Goal: Transaction & Acquisition: Purchase product/service

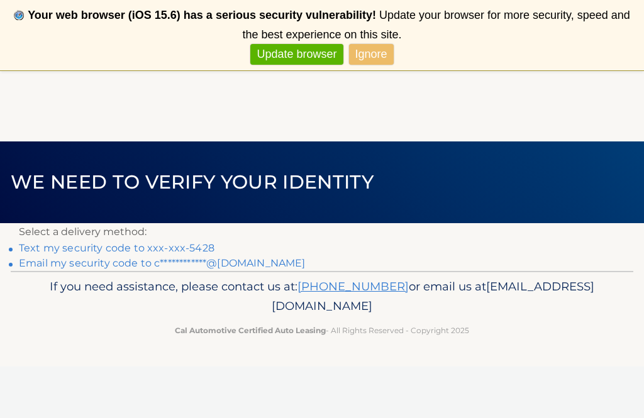
click at [172, 248] on link "Text my security code to xxx-xxx-5428" at bounding box center [117, 248] width 196 height 12
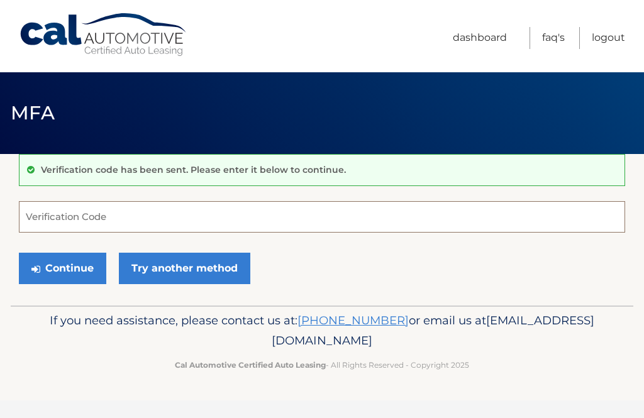
click at [135, 209] on input "Verification Code" at bounding box center [322, 216] width 606 height 31
type input "901419"
click at [87, 270] on button "Continue" at bounding box center [62, 268] width 87 height 31
click at [55, 272] on button "Continue" at bounding box center [62, 268] width 87 height 31
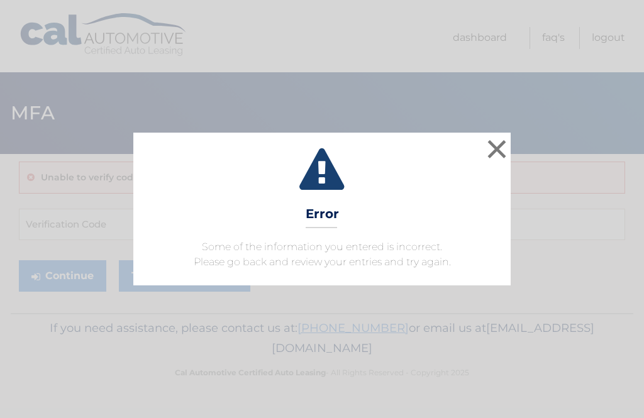
click at [501, 152] on button "×" at bounding box center [496, 148] width 25 height 25
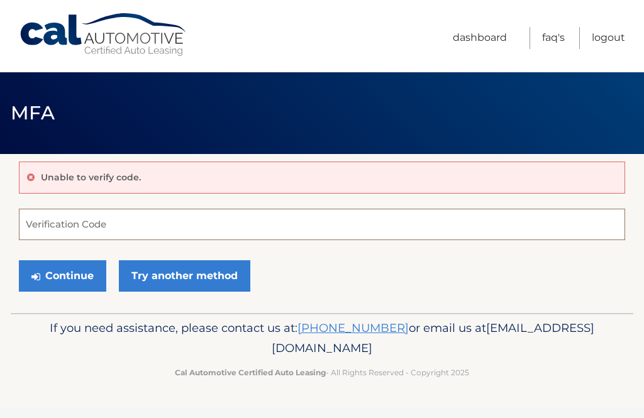
click at [79, 228] on input "Verification Code" at bounding box center [322, 224] width 606 height 31
type input "901419"
click at [88, 272] on button "Continue" at bounding box center [62, 275] width 87 height 31
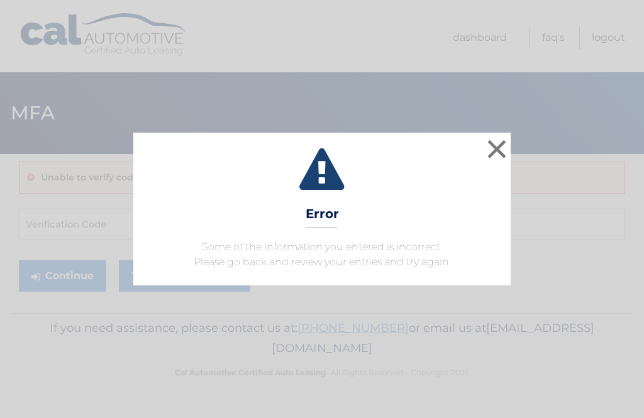
click at [496, 146] on button "×" at bounding box center [496, 148] width 25 height 25
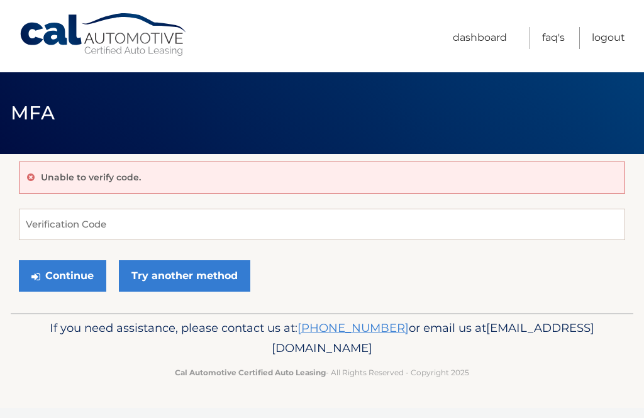
click at [226, 275] on link "Try another method" at bounding box center [184, 275] width 131 height 31
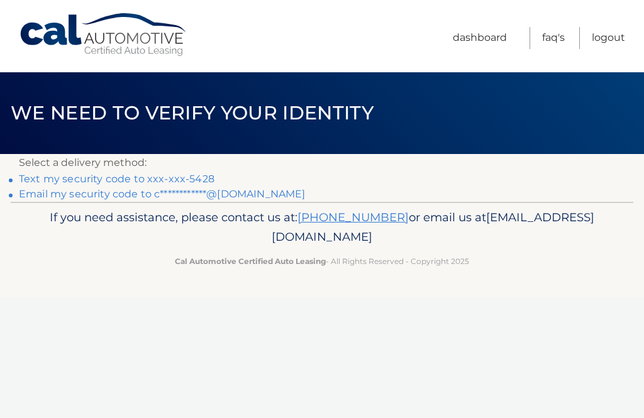
click at [91, 179] on link "Text my security code to xxx-xxx-5428" at bounding box center [117, 179] width 196 height 12
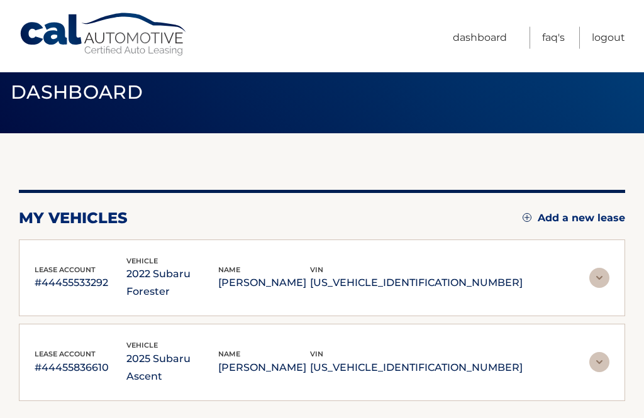
scroll to position [23, 0]
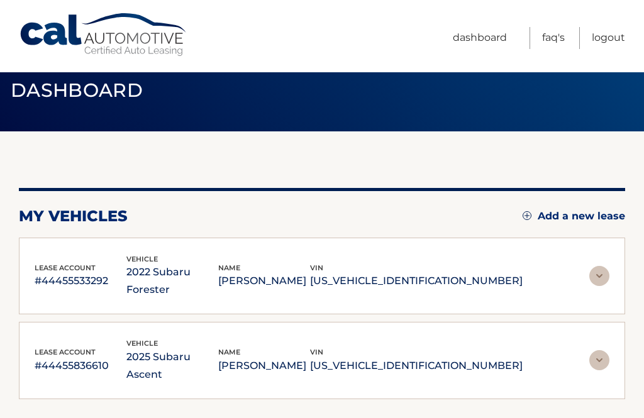
click at [493, 361] on p "[US_VEHICLE_IDENTIFICATION_NUMBER]" at bounding box center [416, 366] width 213 height 18
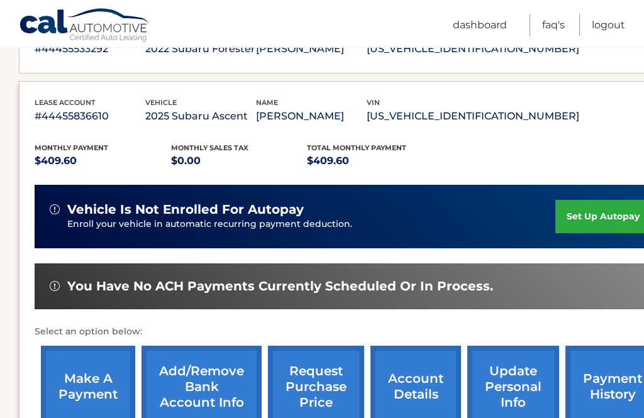
scroll to position [246, 0]
click at [82, 376] on link "make a payment" at bounding box center [88, 387] width 94 height 82
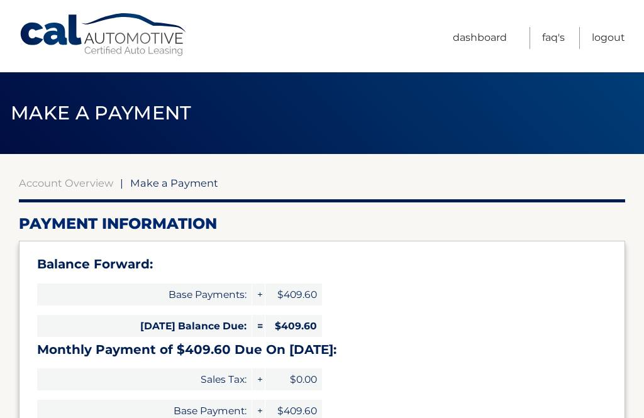
select select "Y2M2NThkZGYtMWVmMy00YTBjLWIzMDEtZDdjMTUxNmUxNTAx"
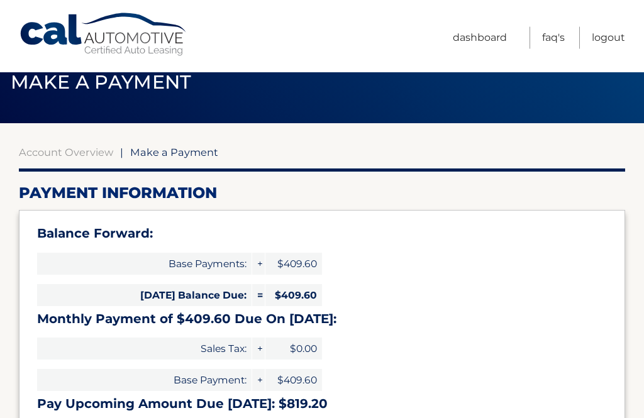
scroll to position [31, 0]
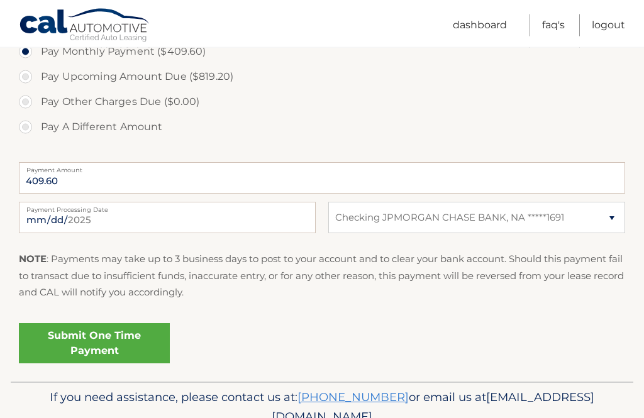
click at [64, 325] on link "Submit One Time Payment" at bounding box center [94, 344] width 151 height 40
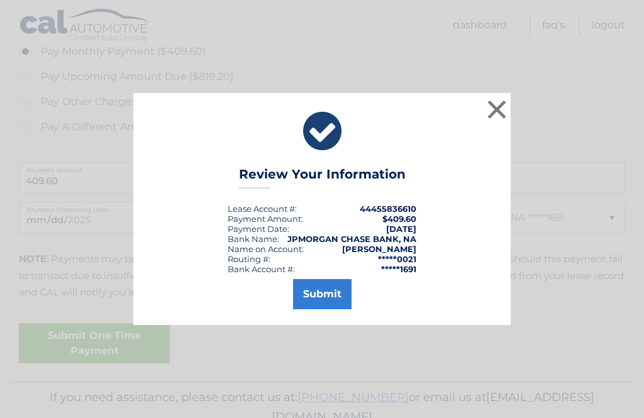
click at [329, 309] on button "Submit" at bounding box center [322, 294] width 58 height 30
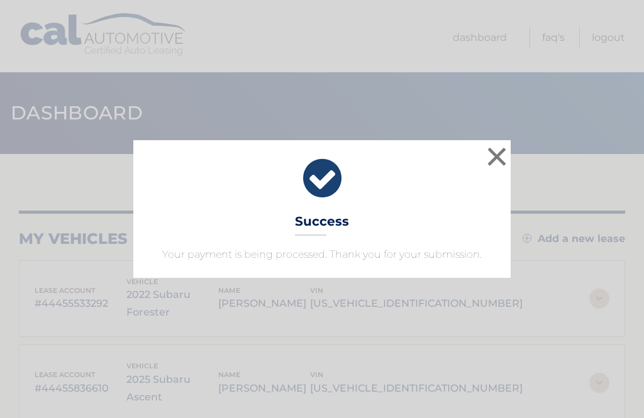
click at [505, 155] on button "×" at bounding box center [496, 156] width 25 height 25
